Goal: Entertainment & Leisure: Consume media (video, audio)

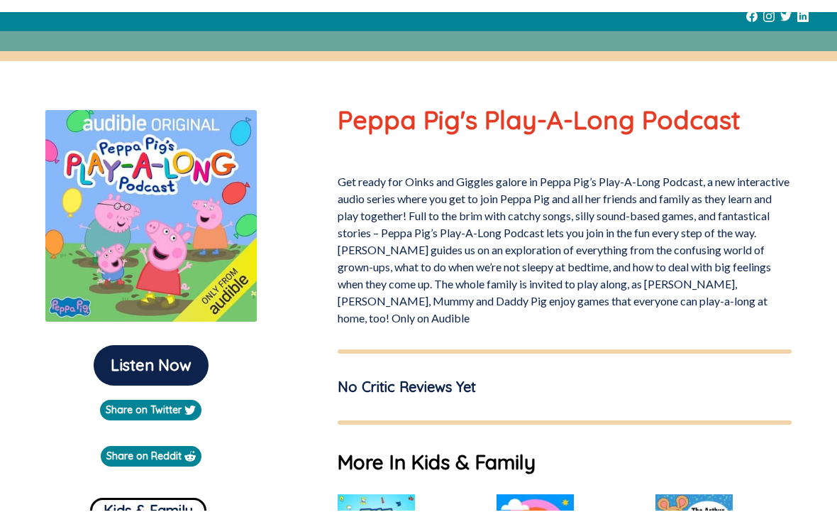
scroll to position [0, 68]
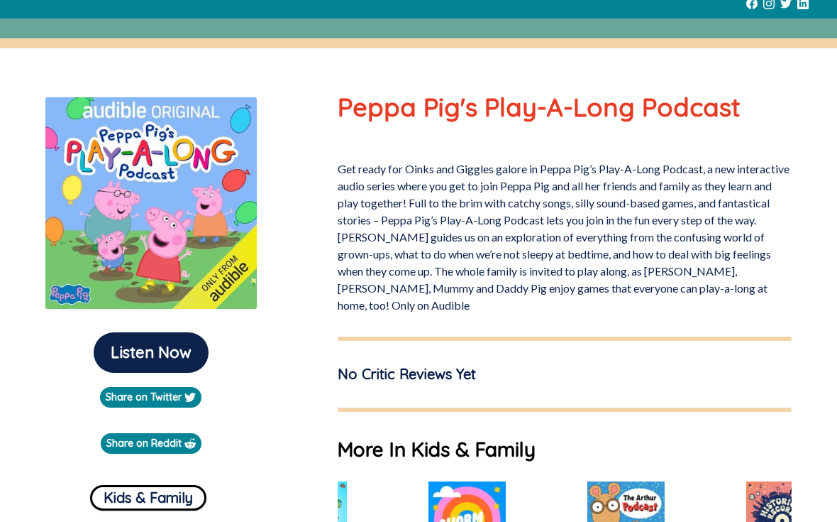
click at [127, 347] on button "Listen Now" at bounding box center [151, 352] width 115 height 40
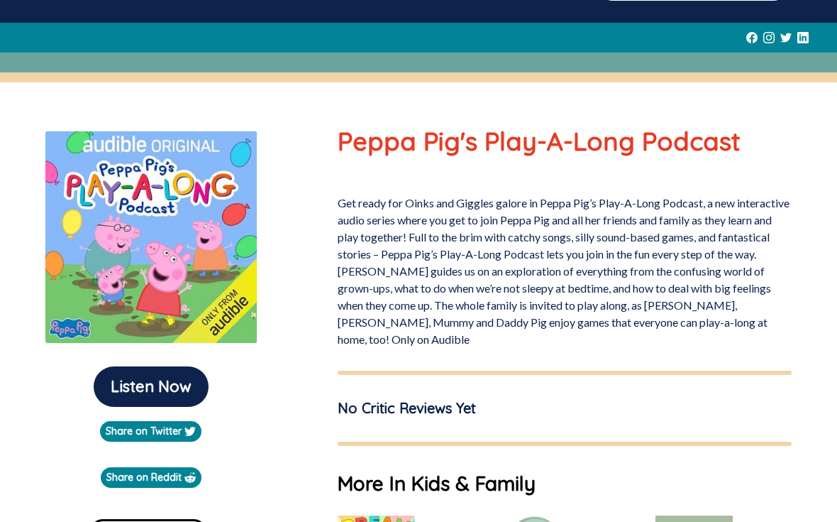
scroll to position [90, 0]
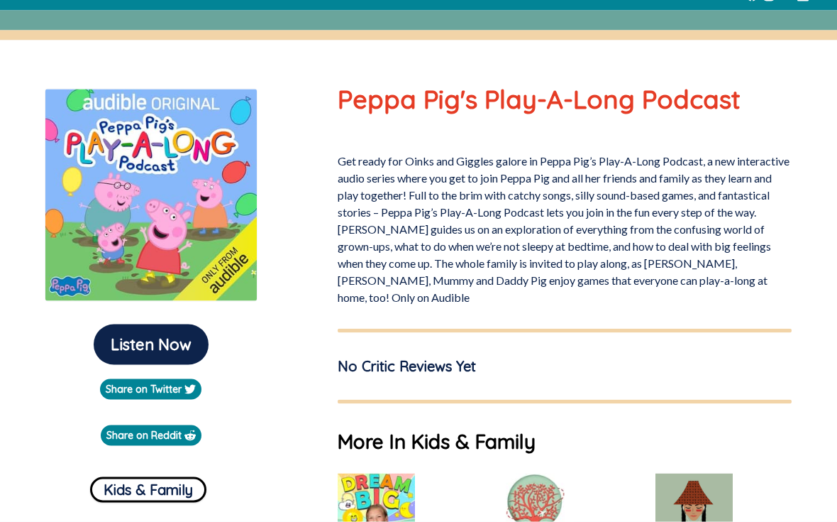
click at [126, 341] on button "Listen Now" at bounding box center [151, 344] width 115 height 40
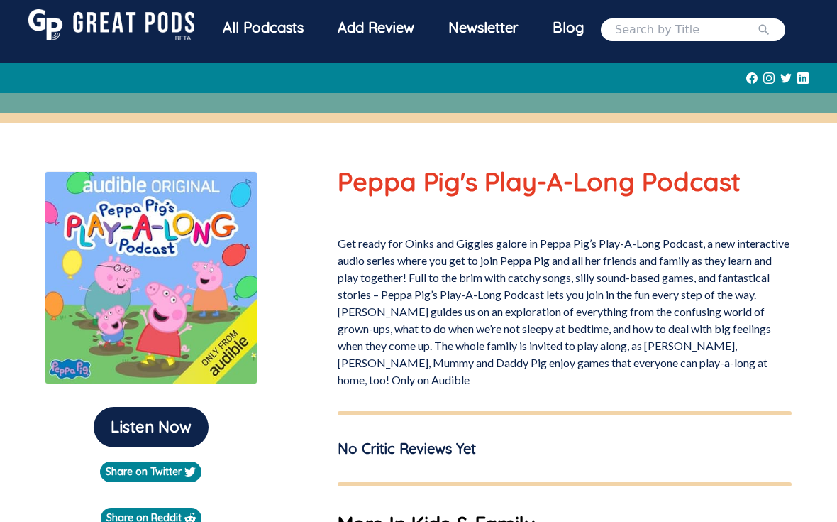
scroll to position [0, 0]
